Goal: Task Accomplishment & Management: Manage account settings

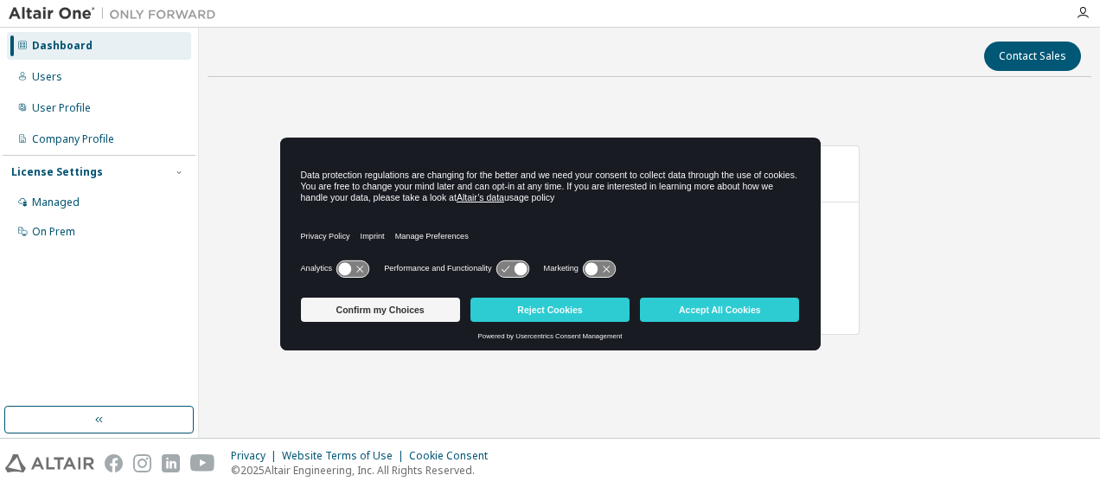
click at [403, 310] on button "Confirm my Choices" at bounding box center [380, 310] width 159 height 24
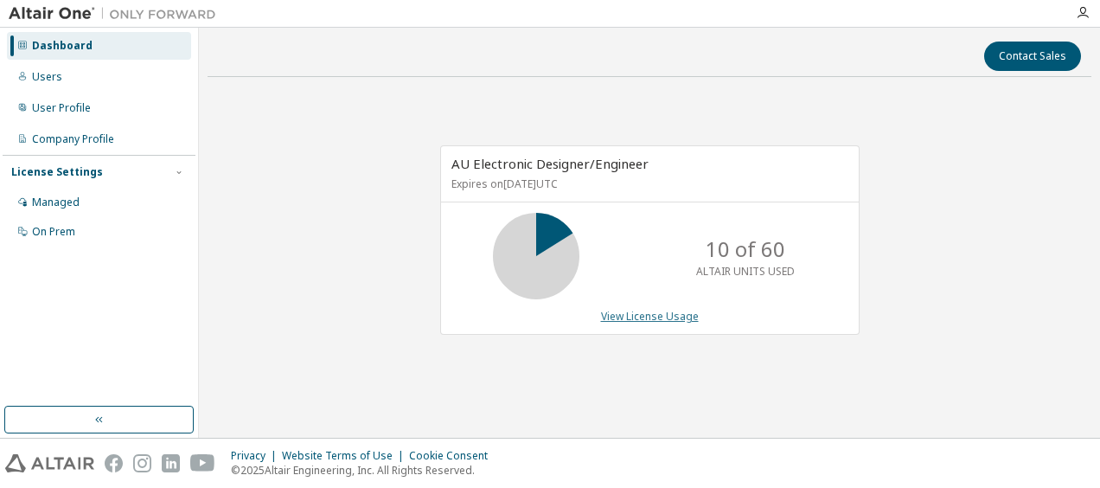
click at [657, 317] on link "View License Usage" at bounding box center [650, 316] width 98 height 15
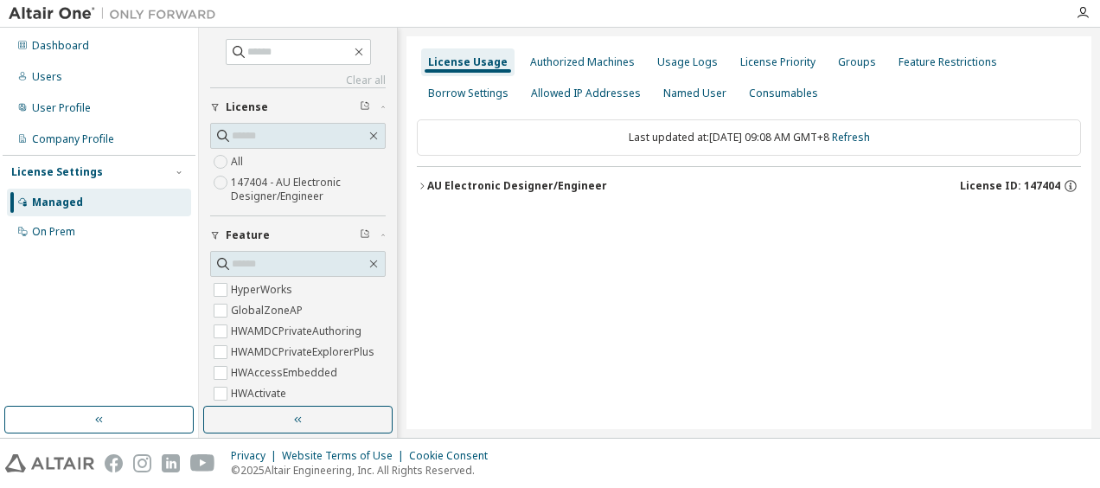
click at [614, 64] on div "Authorized Machines" at bounding box center [582, 62] width 105 height 14
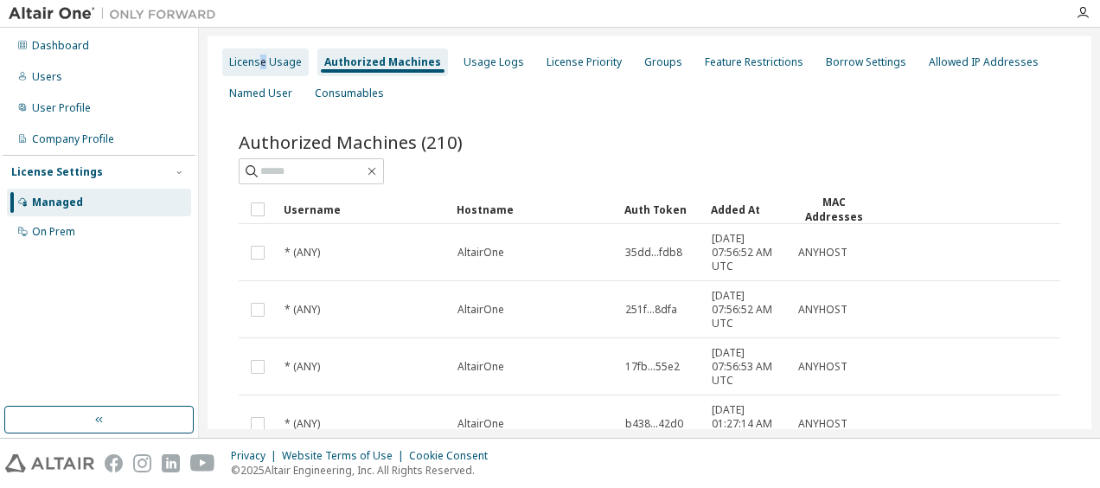
click at [263, 62] on div "License Usage" at bounding box center [265, 62] width 73 height 14
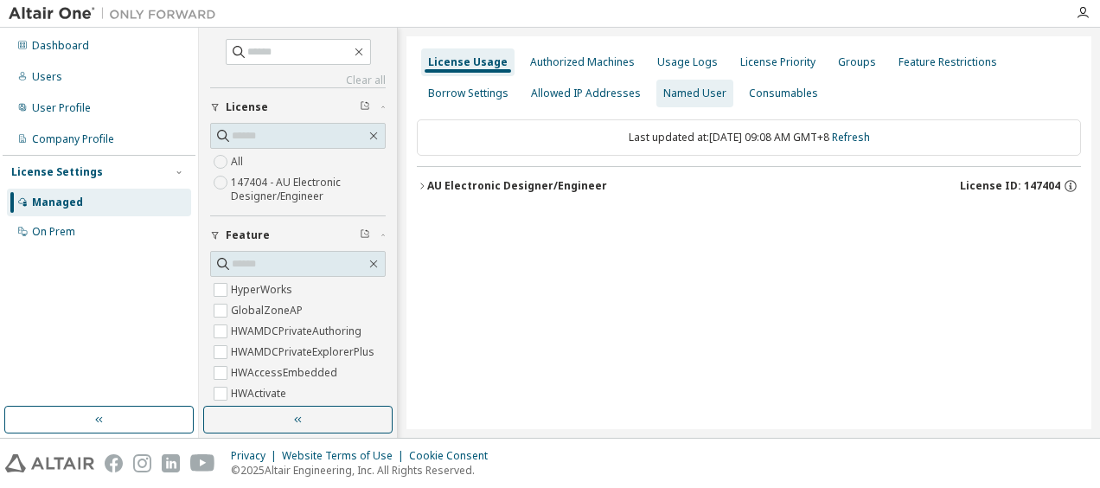
click at [691, 90] on div "Named User" at bounding box center [694, 94] width 63 height 14
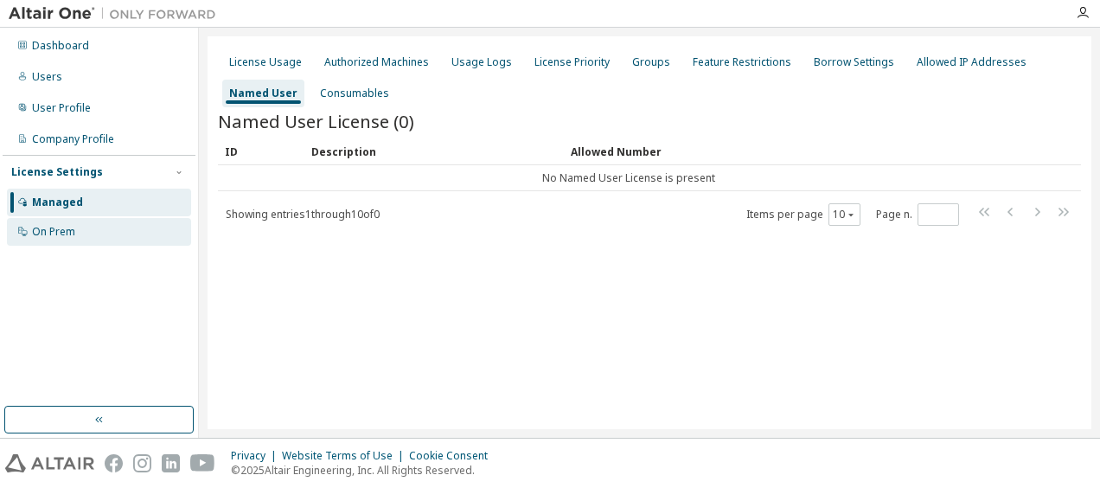
click at [68, 228] on div "On Prem" at bounding box center [53, 232] width 43 height 14
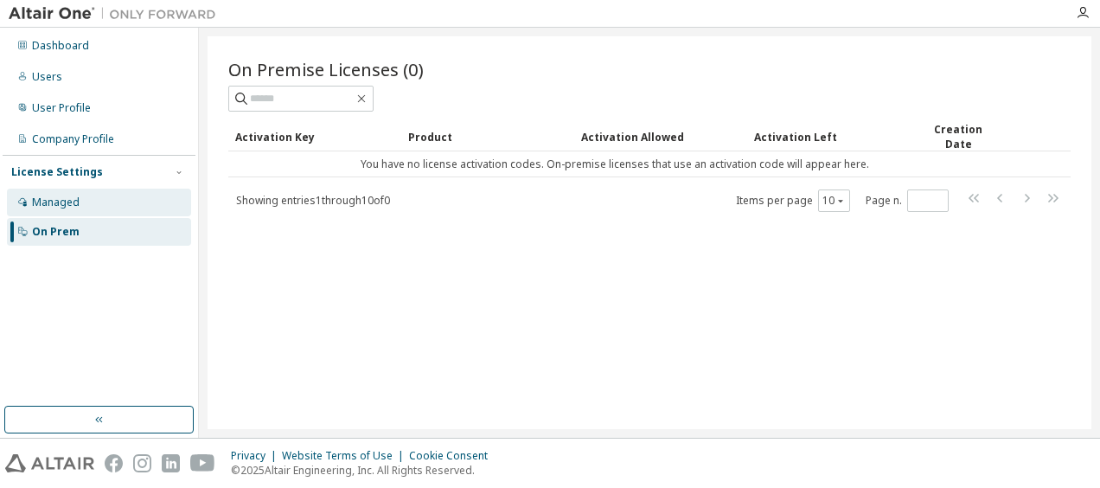
click at [69, 195] on div "Managed" at bounding box center [56, 202] width 48 height 14
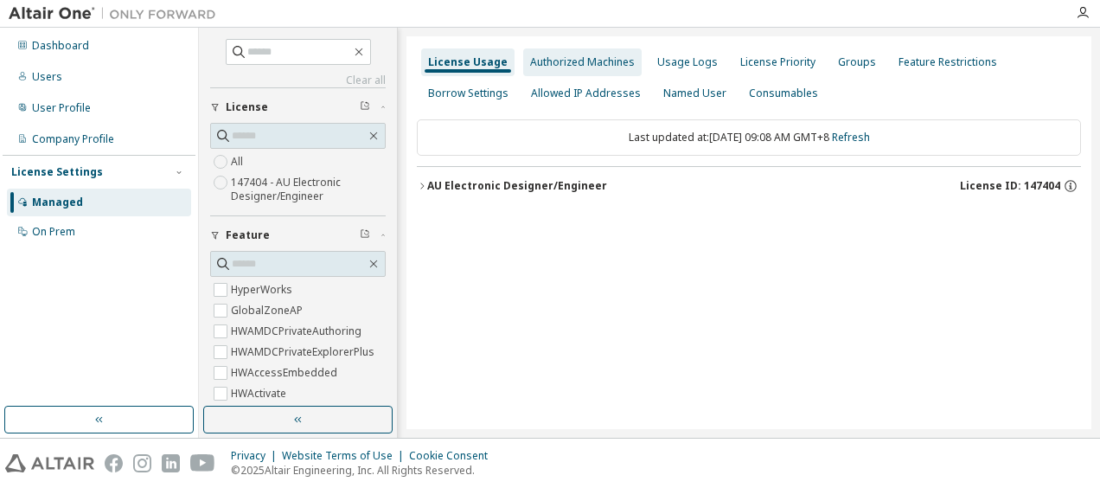
click at [614, 64] on div "Authorized Machines" at bounding box center [582, 62] width 105 height 14
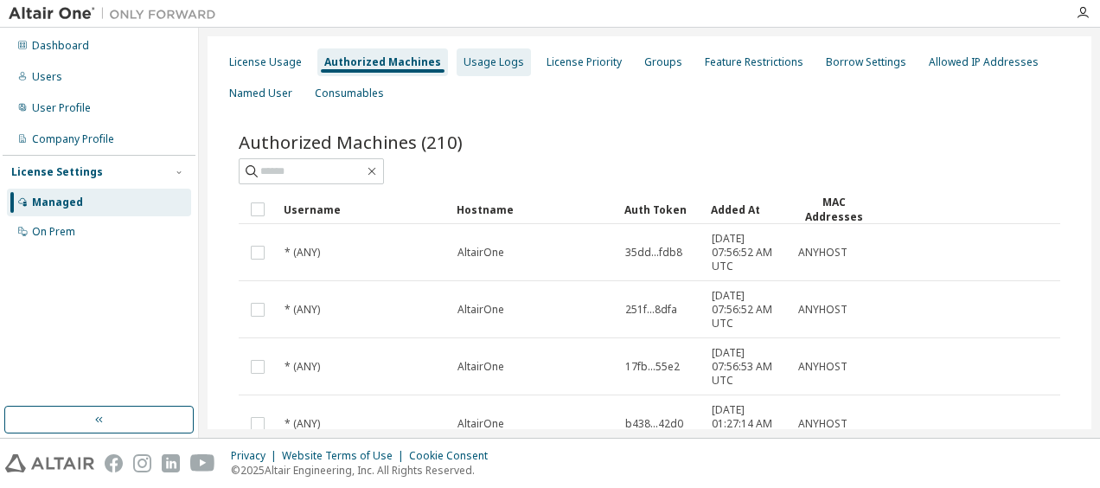
click at [471, 60] on div "Usage Logs" at bounding box center [494, 62] width 61 height 14
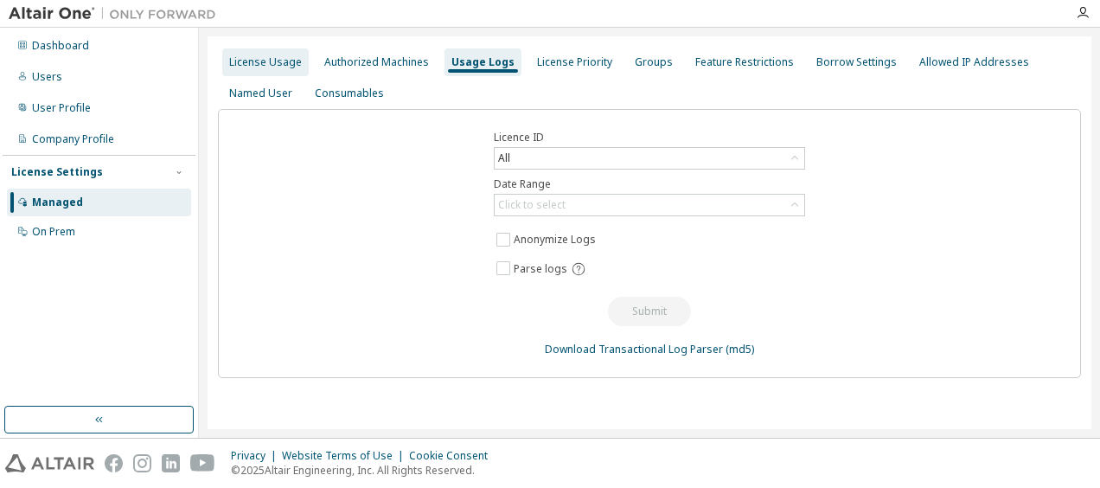
click at [252, 66] on div "License Usage" at bounding box center [265, 62] width 73 height 14
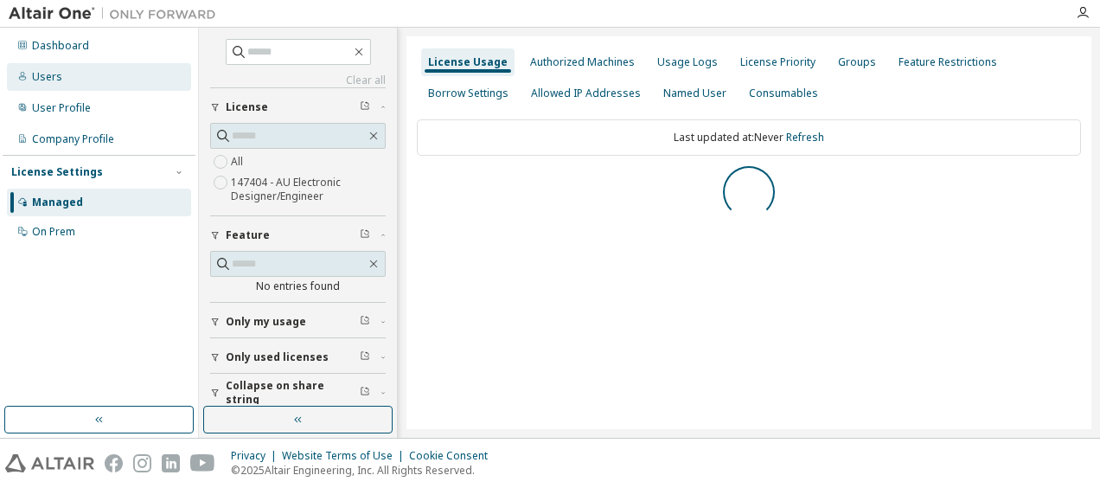
click at [63, 79] on div "Users" at bounding box center [99, 77] width 184 height 28
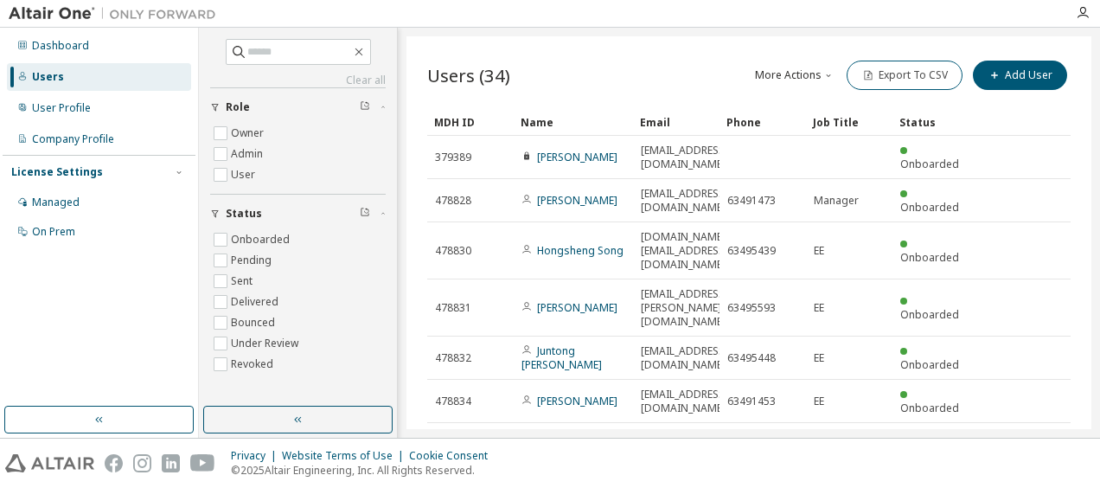
click at [550, 55] on div "Users (34) More Actions Import From CSV Export To CSV Add User Clear Load Save …" at bounding box center [749, 232] width 685 height 393
click at [324, 417] on button "button" at bounding box center [297, 420] width 189 height 28
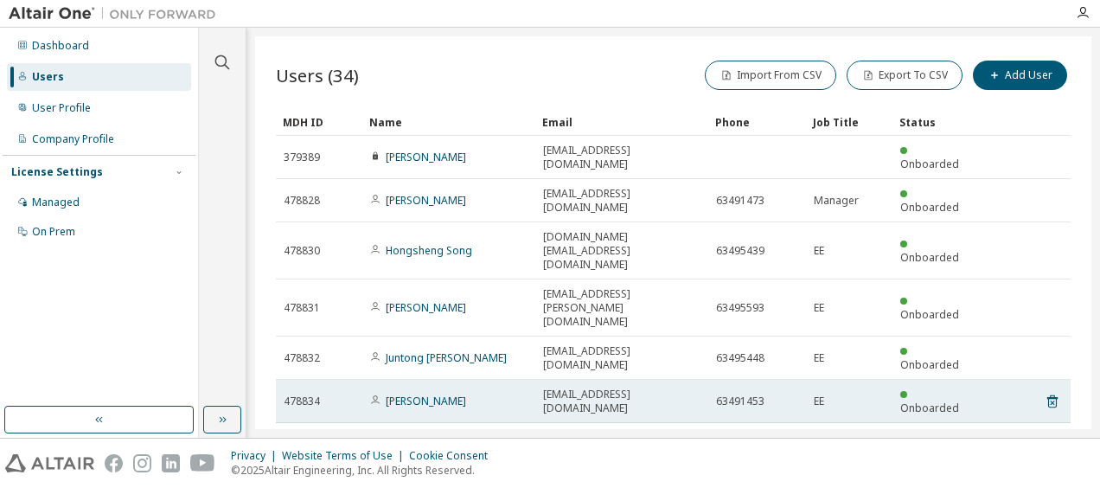
scroll to position [80, 0]
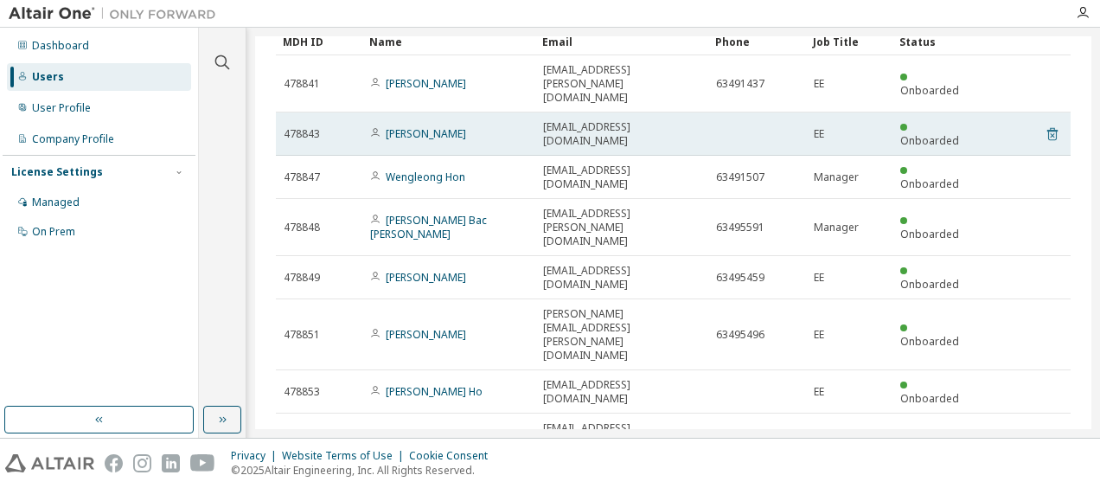
click at [1050, 133] on icon at bounding box center [1052, 135] width 4 height 4
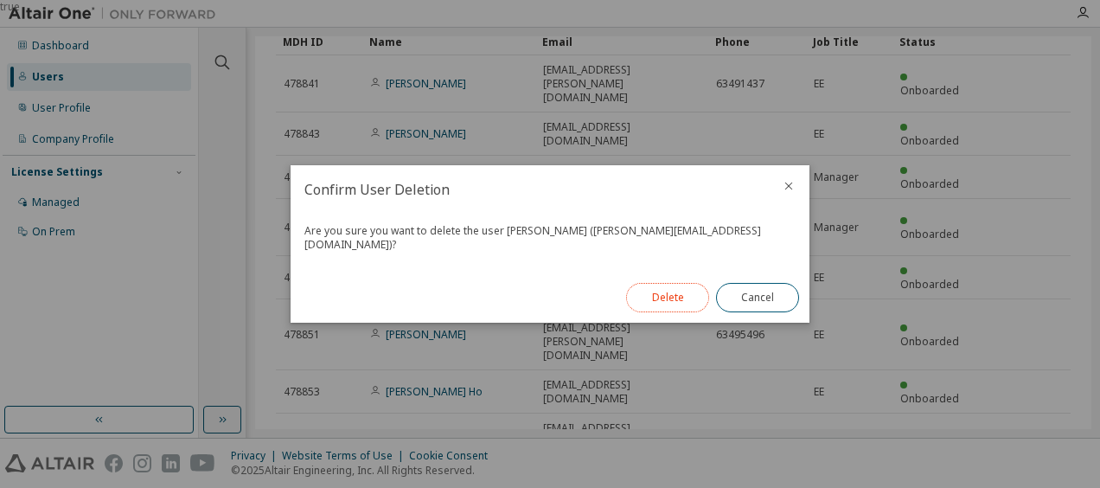
click at [671, 292] on button "Delete" at bounding box center [667, 297] width 83 height 29
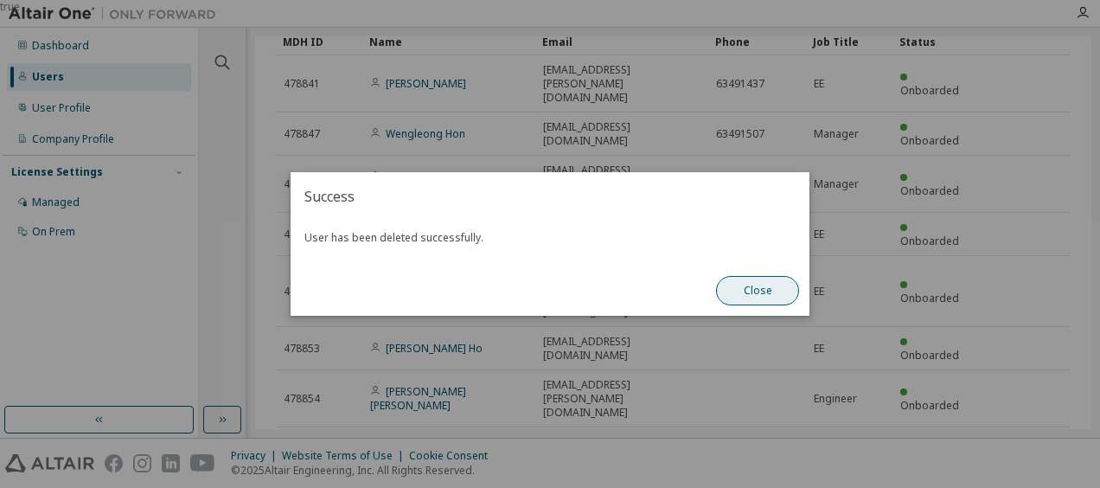
click at [751, 289] on button "Close" at bounding box center [757, 290] width 83 height 29
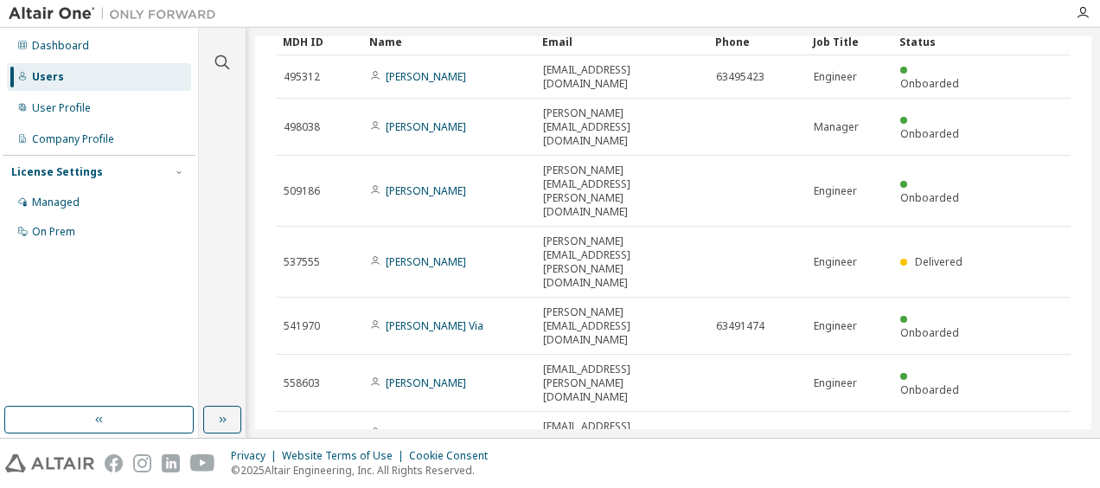
type input "*"
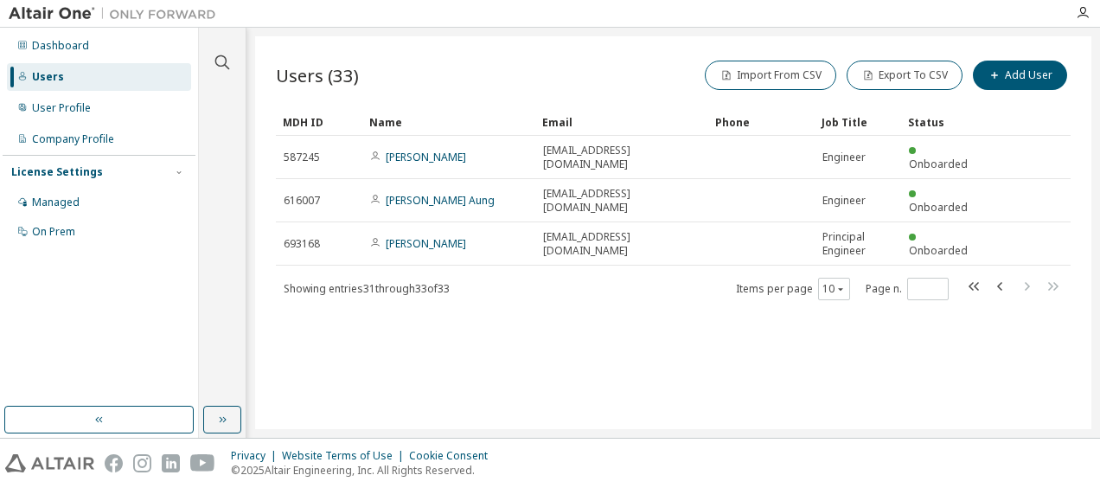
scroll to position [0, 0]
click at [1087, 13] on icon "button" at bounding box center [1083, 13] width 14 height 14
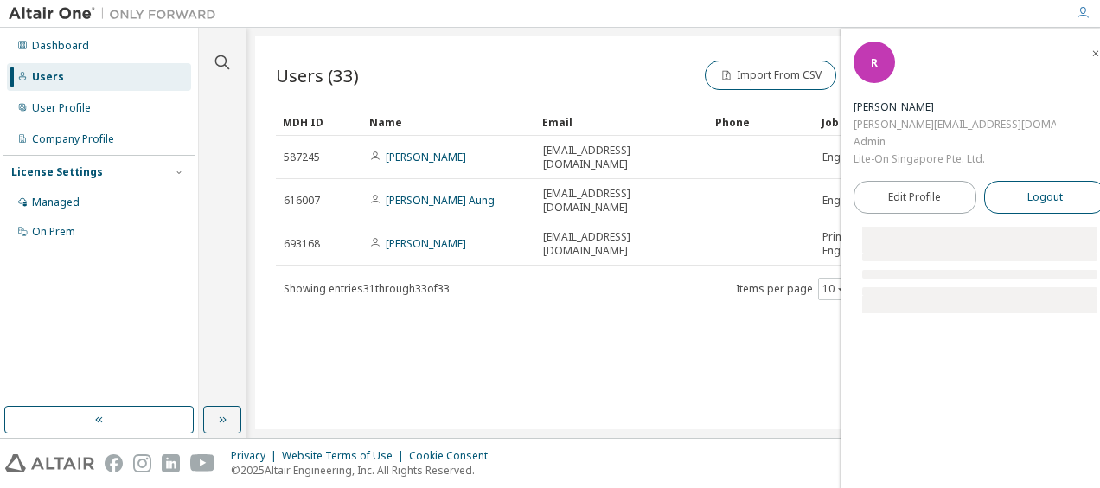
click at [1014, 181] on button "Logout" at bounding box center [1045, 197] width 123 height 33
